Goal: Task Accomplishment & Management: Use online tool/utility

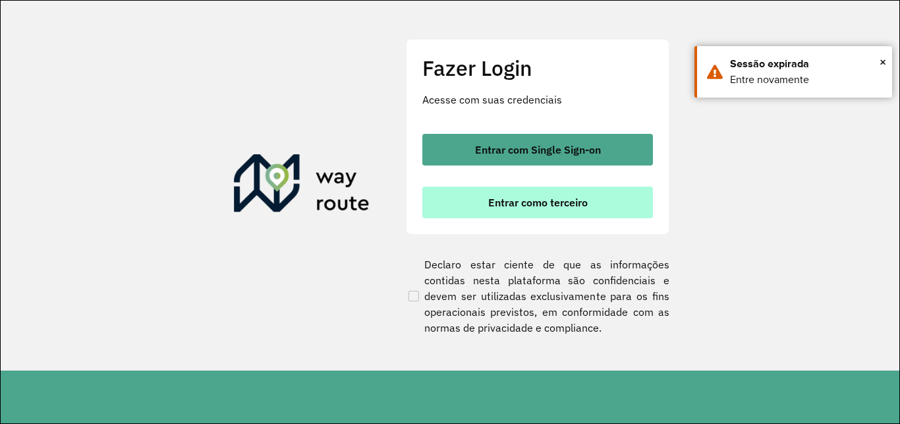
click at [469, 206] on button "Entrar como terceiro" at bounding box center [537, 202] width 231 height 32
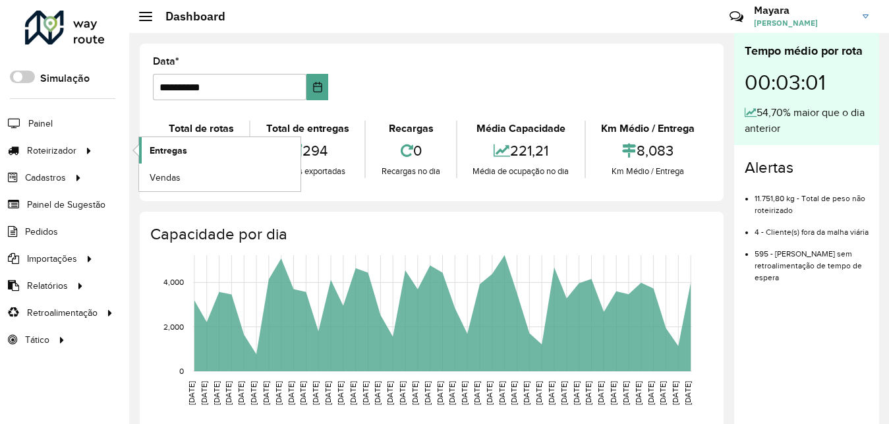
click at [159, 148] on span "Entregas" at bounding box center [169, 151] width 38 height 14
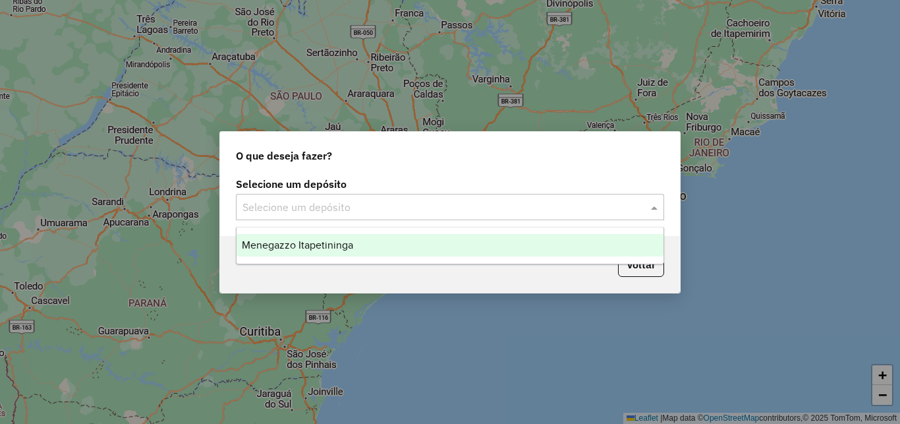
click at [486, 211] on input "text" at bounding box center [437, 208] width 389 height 16
click at [433, 243] on div "Menegazzo Itapetininga" at bounding box center [450, 245] width 427 height 22
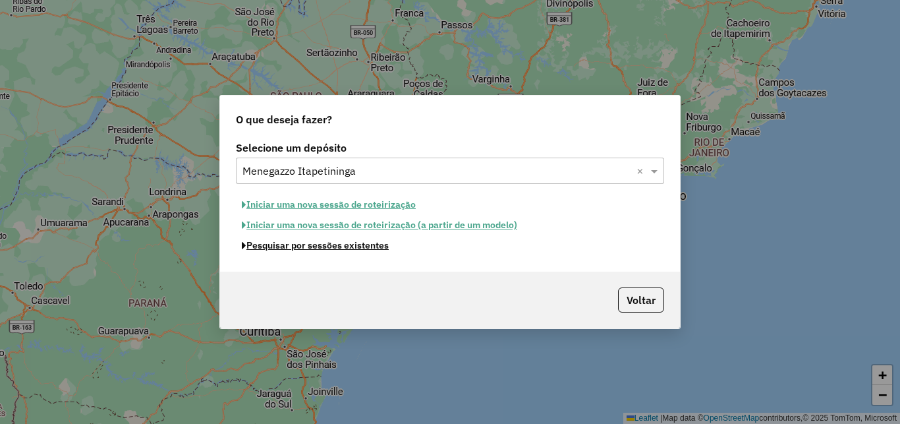
click at [364, 252] on button "Pesquisar por sessões existentes" at bounding box center [315, 245] width 159 height 20
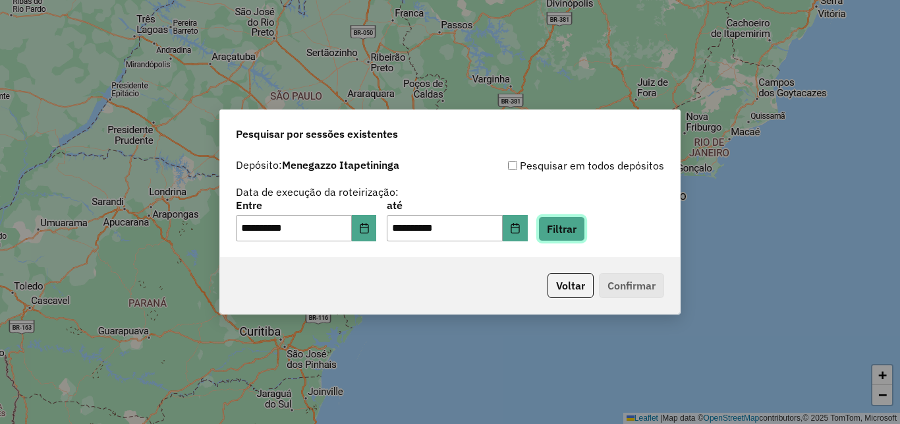
click at [585, 235] on button "Filtrar" at bounding box center [561, 228] width 47 height 25
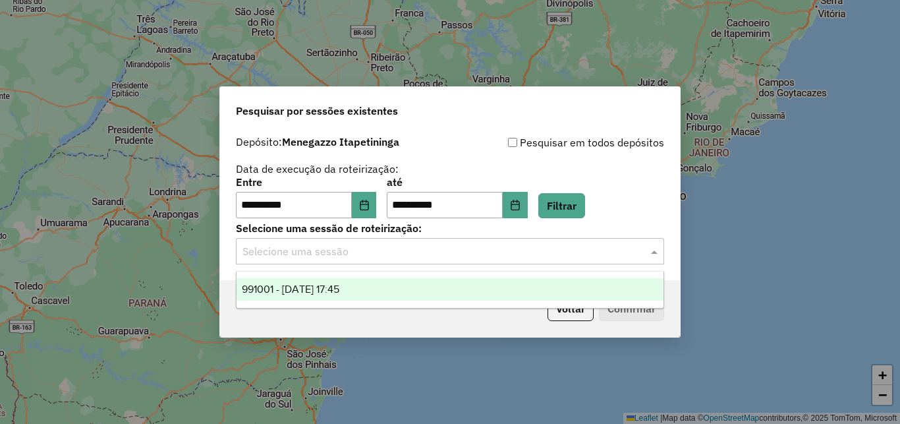
click at [409, 253] on input "text" at bounding box center [437, 252] width 389 height 16
click at [341, 296] on div "991001 - 19/08/2025 17:45" at bounding box center [450, 289] width 427 height 22
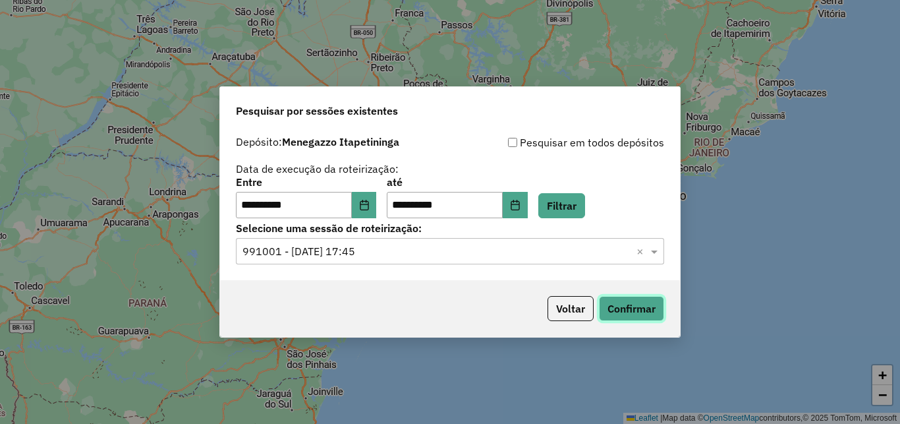
click at [633, 313] on button "Confirmar" at bounding box center [631, 308] width 65 height 25
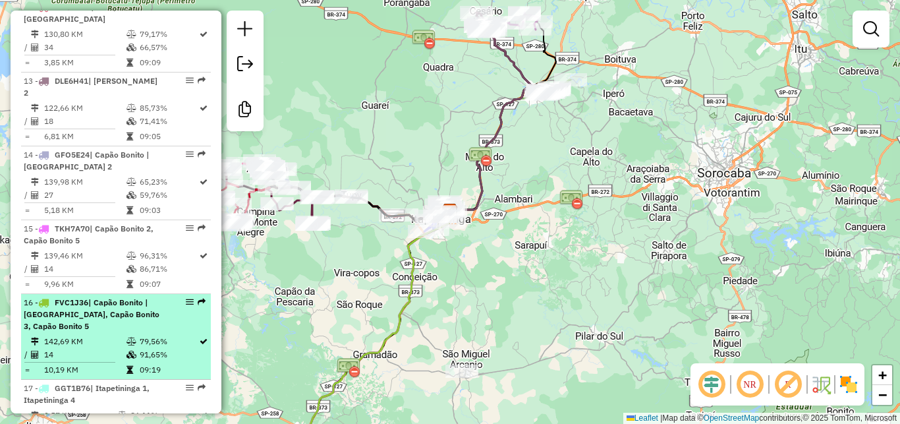
scroll to position [1423, 0]
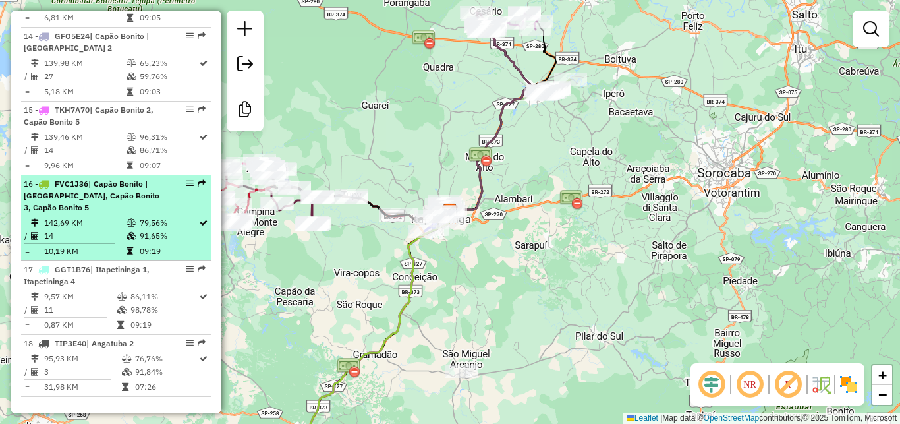
click at [92, 243] on td "14" at bounding box center [84, 235] width 82 height 13
select select "**********"
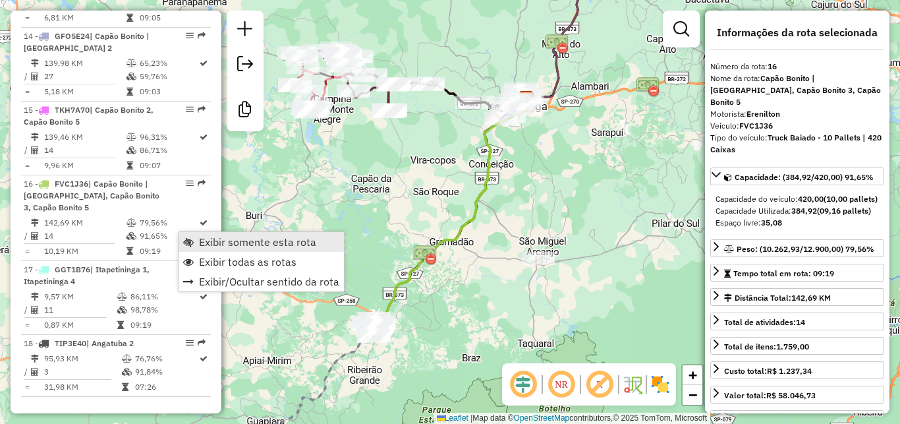
click at [186, 243] on span "Exibir somente esta rota" at bounding box center [188, 242] width 11 height 11
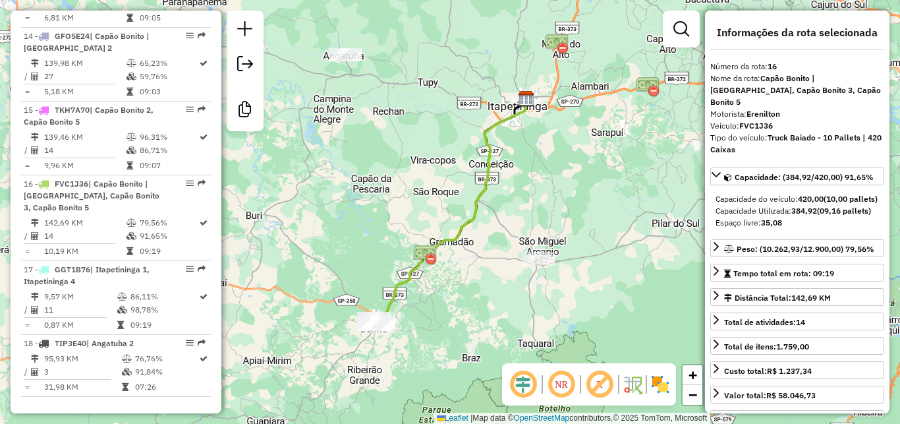
click at [568, 386] on em at bounding box center [562, 384] width 32 height 32
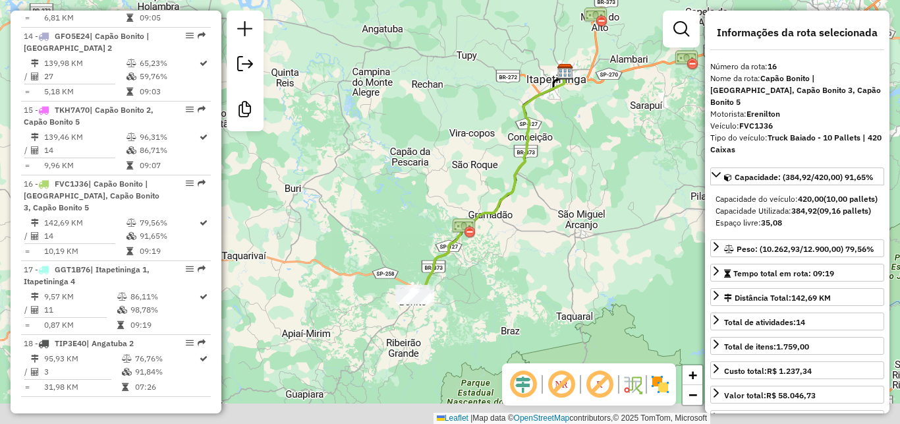
drag, startPoint x: 453, startPoint y: 326, endPoint x: 530, endPoint y: 287, distance: 86.6
click at [530, 287] on div "Janela de atendimento Grade de atendimento Capacidade Transportadoras Veículos …" at bounding box center [450, 212] width 900 height 424
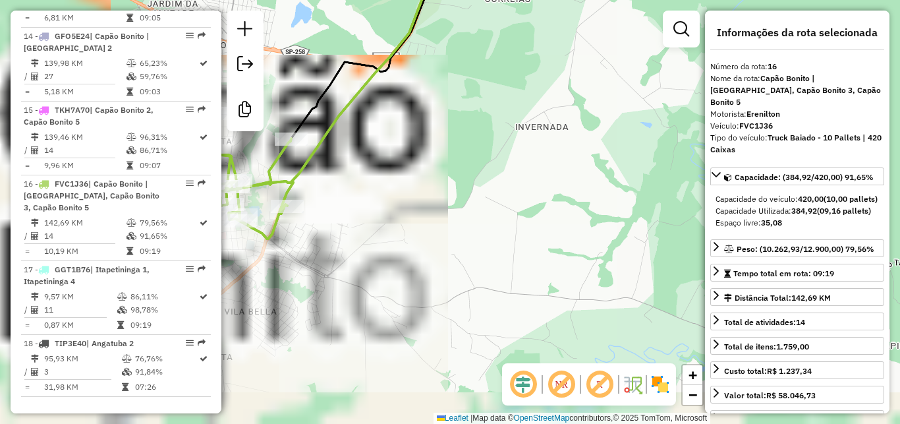
drag, startPoint x: 443, startPoint y: 274, endPoint x: 660, endPoint y: 242, distance: 219.8
click at [700, 237] on div "Janela de atendimento Grade de atendimento Capacidade Transportadoras Veículos …" at bounding box center [450, 212] width 900 height 424
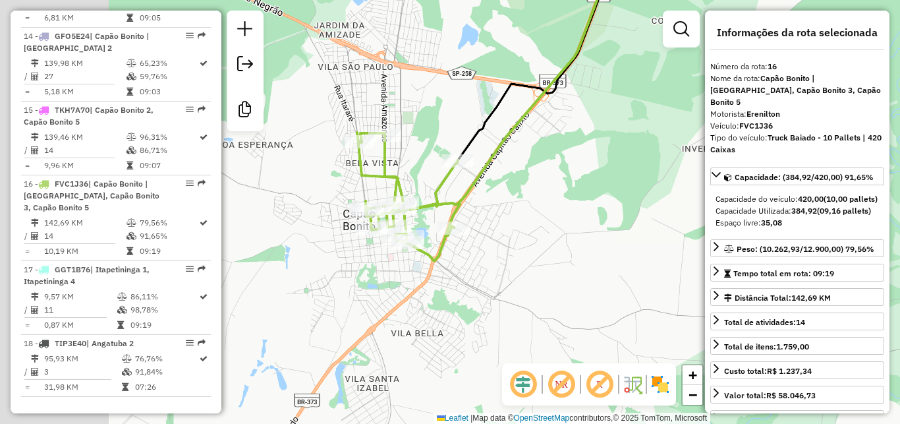
drag, startPoint x: 503, startPoint y: 217, endPoint x: 671, endPoint y: 241, distance: 169.8
click at [671, 241] on div "Janela de atendimento Grade de atendimento Capacidade Transportadoras Veículos …" at bounding box center [450, 212] width 900 height 424
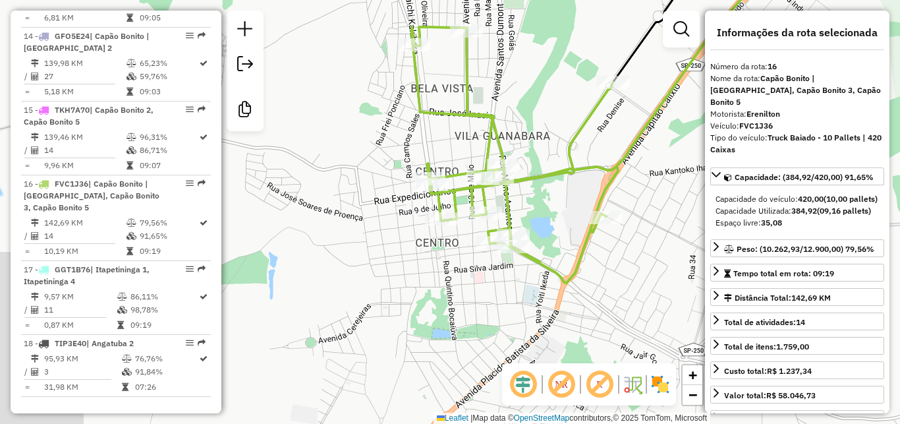
drag, startPoint x: 509, startPoint y: 267, endPoint x: 586, endPoint y: 296, distance: 82.4
click at [586, 283] on icon at bounding box center [515, 155] width 206 height 256
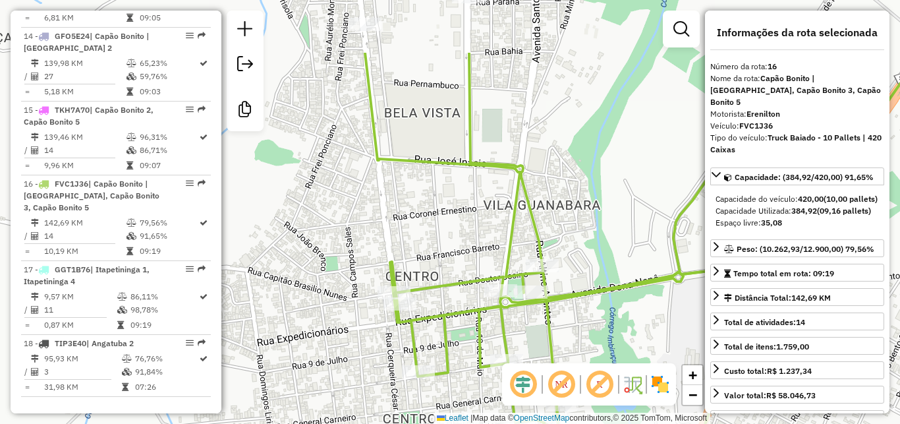
drag, startPoint x: 428, startPoint y: 217, endPoint x: 453, endPoint y: 311, distance: 97.7
click at [453, 311] on div "Janela de atendimento Grade de atendimento Capacidade Transportadoras Veículos …" at bounding box center [450, 212] width 900 height 424
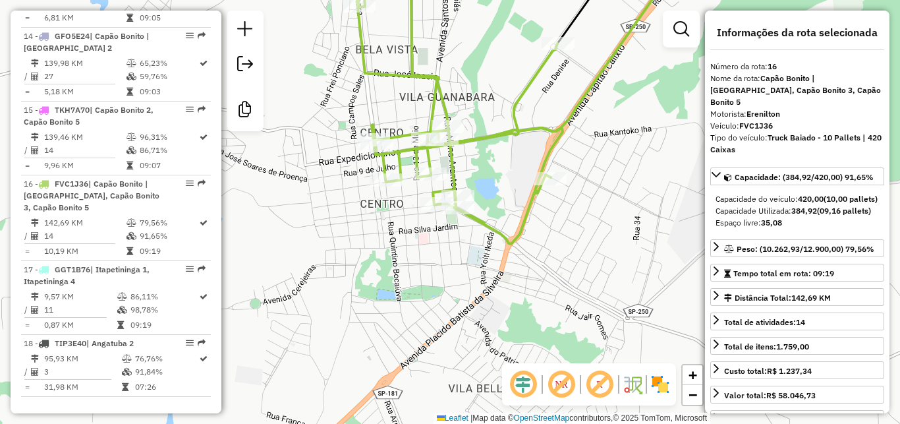
drag, startPoint x: 509, startPoint y: 192, endPoint x: 528, endPoint y: 193, distance: 18.5
click at [528, 193] on div "Janela de atendimento Grade de atendimento Capacidade Transportadoras Veículos …" at bounding box center [450, 212] width 900 height 424
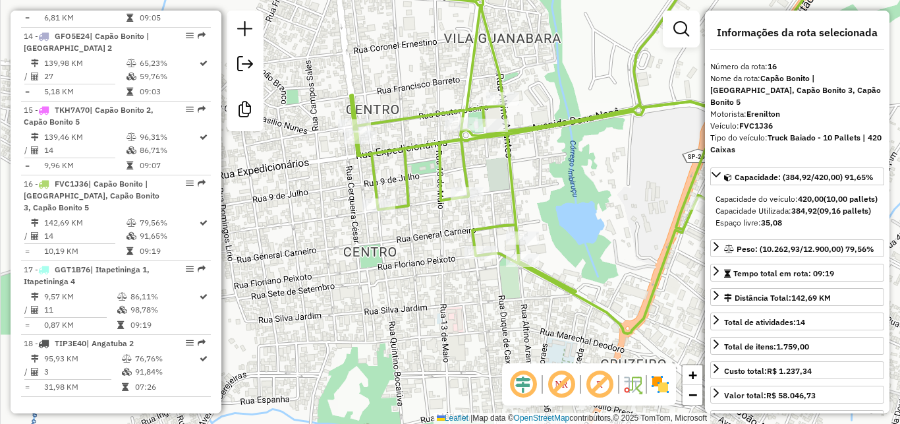
drag, startPoint x: 471, startPoint y: 161, endPoint x: 584, endPoint y: 185, distance: 115.8
click at [584, 185] on div "Janela de atendimento Grade de atendimento Capacidade Transportadoras Veículos …" at bounding box center [450, 212] width 900 height 424
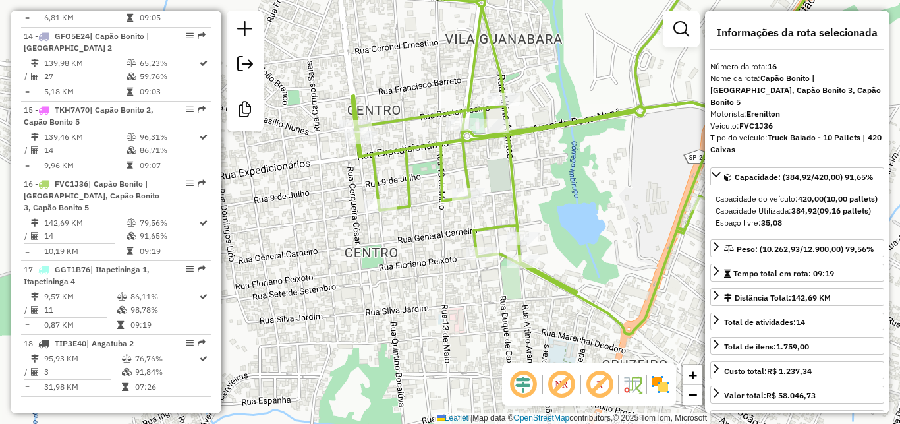
click at [631, 204] on div "Janela de atendimento Grade de atendimento Capacidade Transportadoras Veículos …" at bounding box center [450, 212] width 900 height 424
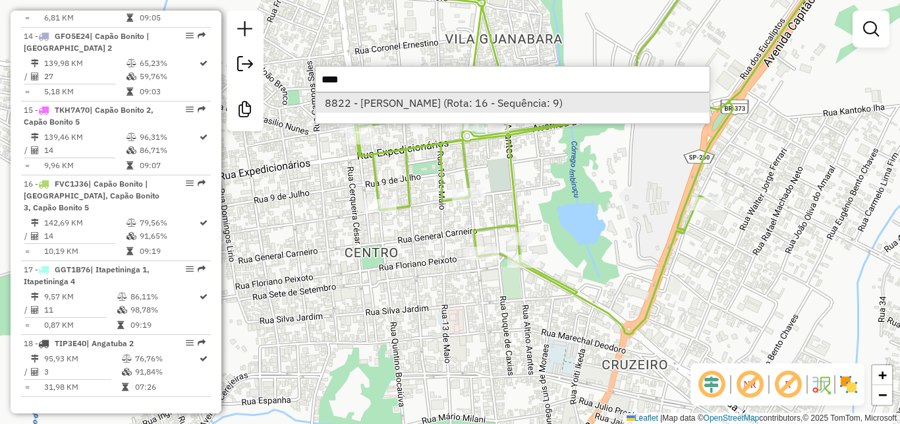
type input "****"
click at [545, 105] on li "8822 - [PERSON_NAME] (Rota: 16 - Sequência: 9)" at bounding box center [513, 103] width 394 height 20
select select "**********"
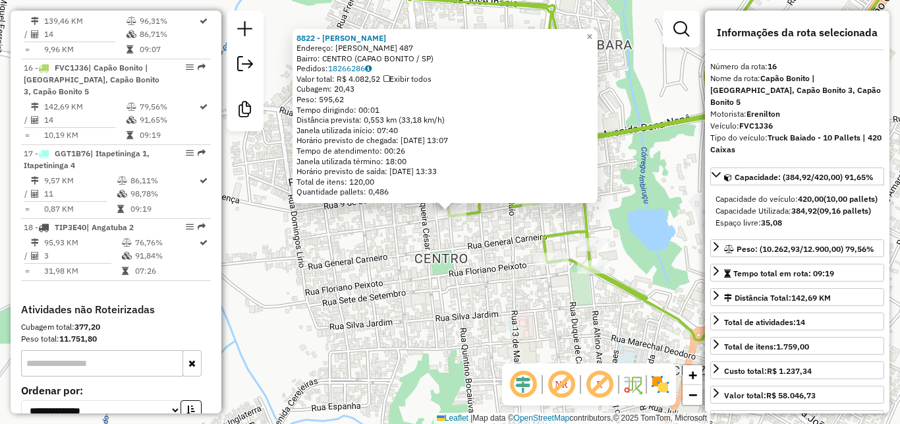
scroll to position [1636, 0]
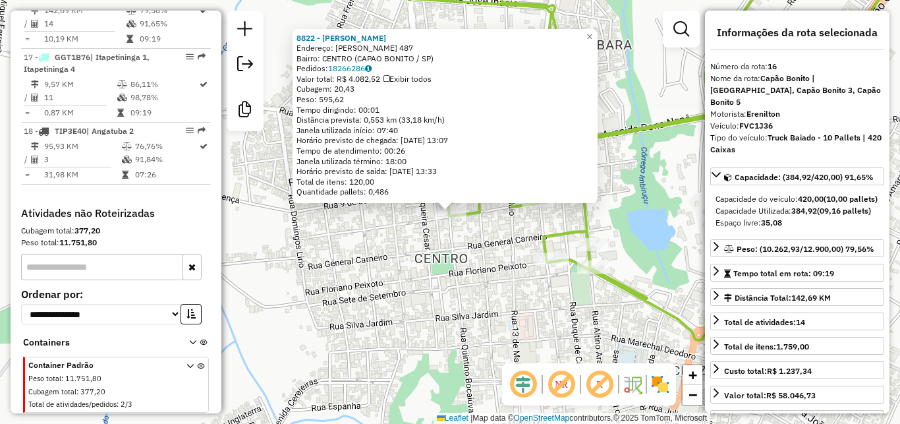
click at [480, 246] on div "8822 - [PERSON_NAME] DE OLIVEI Endereço: [PERSON_NAME] 487 Bairro: [GEOGRAPHIC_…" at bounding box center [450, 212] width 900 height 424
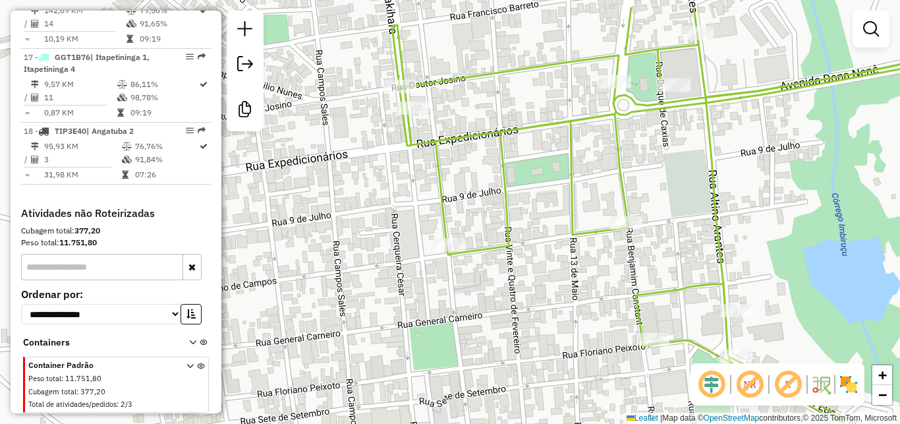
drag, startPoint x: 496, startPoint y: 226, endPoint x: 510, endPoint y: 271, distance: 47.7
click at [510, 271] on div "Janela de atendimento Grade de atendimento Capacidade Transportadoras Veículos …" at bounding box center [450, 212] width 900 height 424
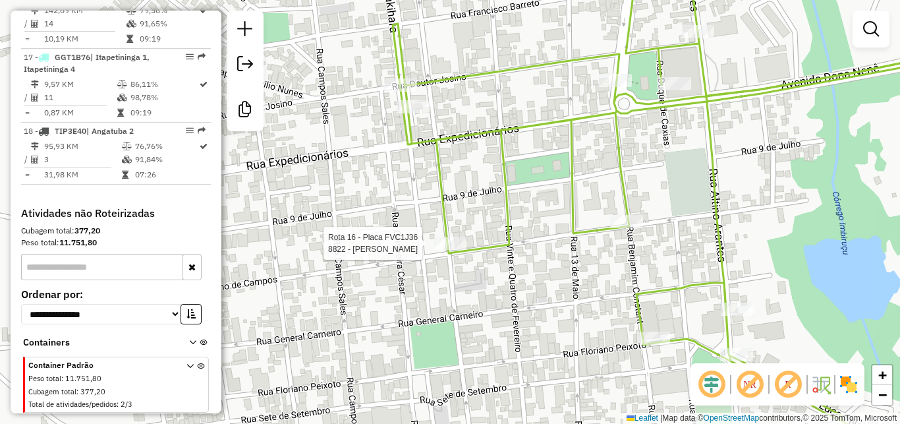
select select "**********"
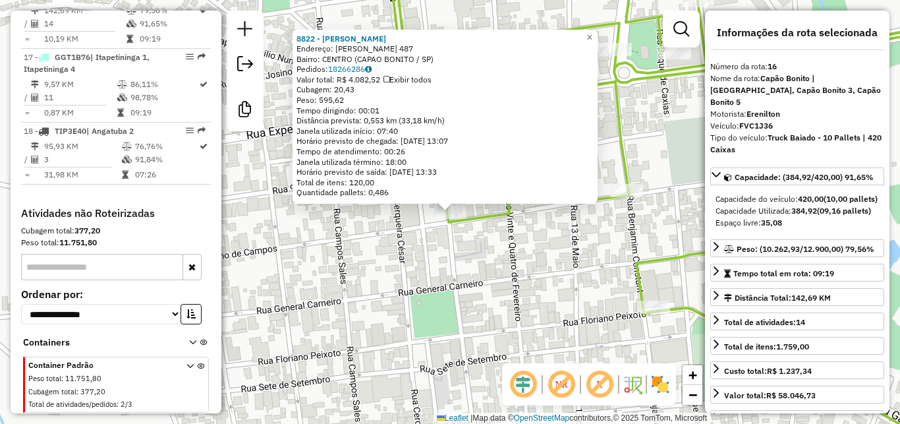
click at [499, 256] on div "8822 - [PERSON_NAME] DE OLIVEI Endereço: [PERSON_NAME] 487 Bairro: [GEOGRAPHIC_…" at bounding box center [450, 212] width 900 height 424
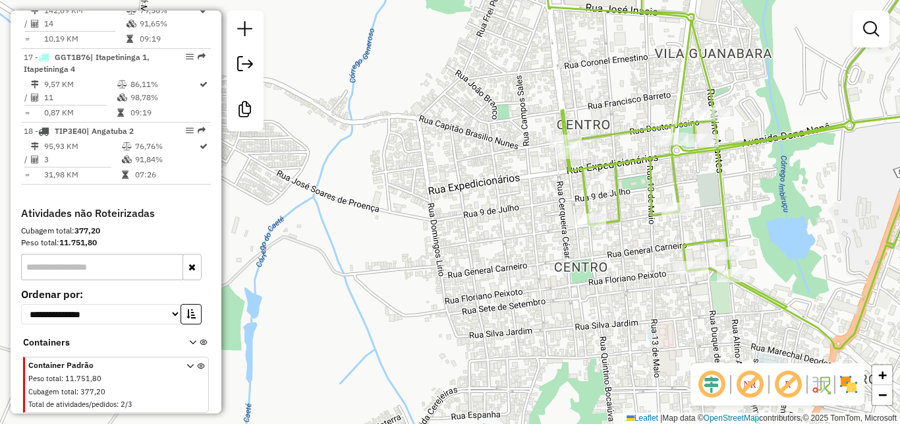
drag, startPoint x: 836, startPoint y: 175, endPoint x: 804, endPoint y: 200, distance: 39.9
click at [804, 200] on div "Janela de atendimento Grade de atendimento Capacidade Transportadoras Veículos …" at bounding box center [450, 212] width 900 height 424
